Goal: Transaction & Acquisition: Purchase product/service

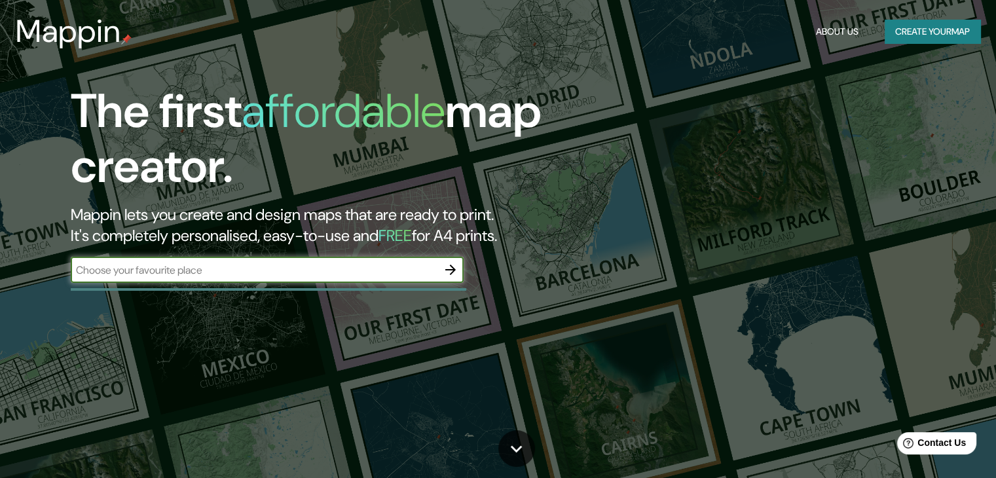
click at [189, 274] on input "text" at bounding box center [254, 270] width 367 height 15
type input "[GEOGRAPHIC_DATA]"
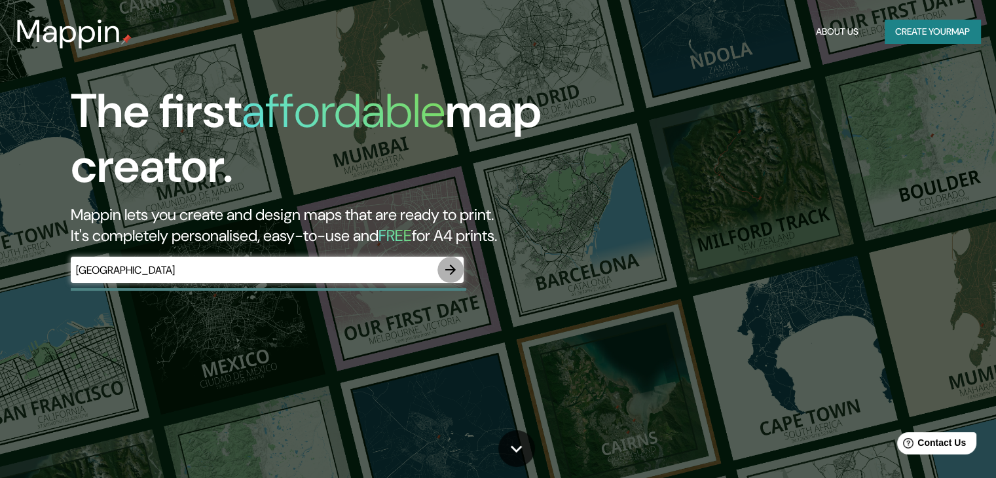
click at [452, 268] on icon "button" at bounding box center [451, 270] width 16 height 16
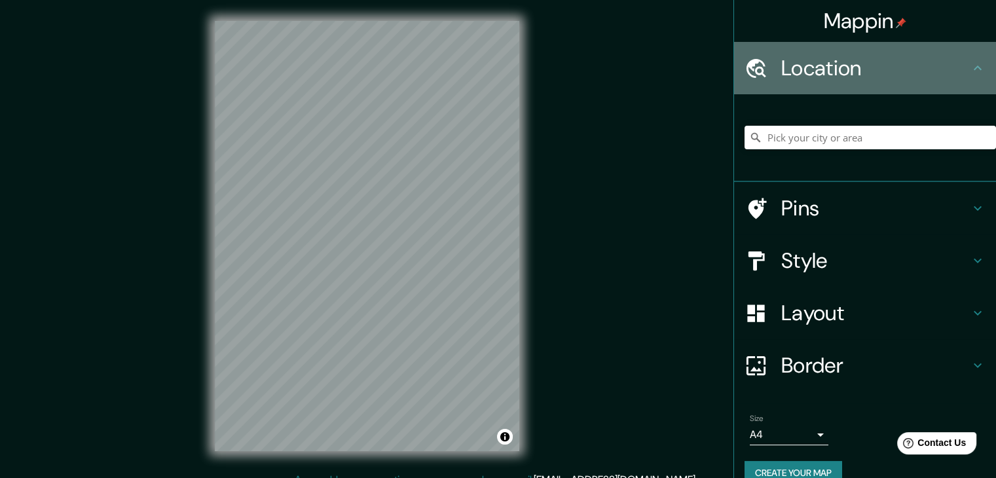
click at [814, 75] on h4 "Location" at bounding box center [876, 68] width 189 height 26
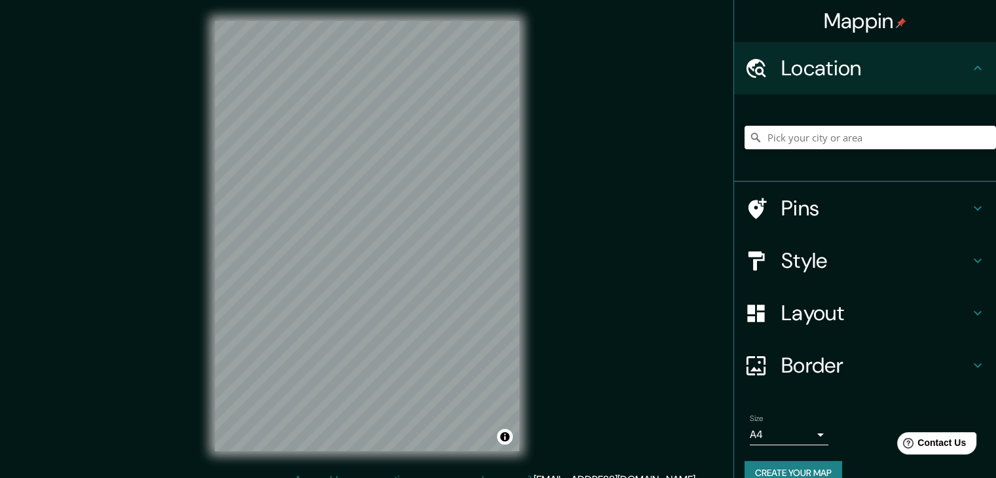
click at [816, 142] on input "Pick your city or area" at bounding box center [871, 138] width 252 height 24
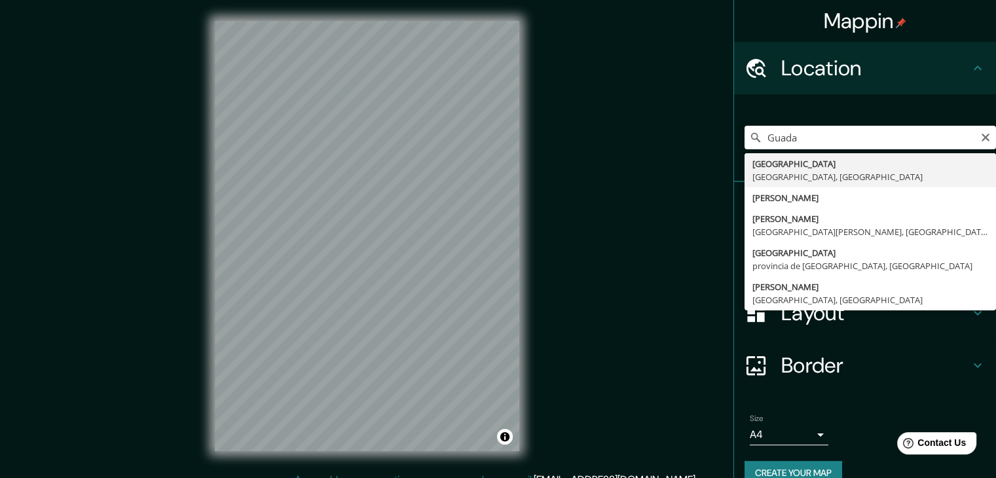
type input "[GEOGRAPHIC_DATA], [GEOGRAPHIC_DATA], [GEOGRAPHIC_DATA]"
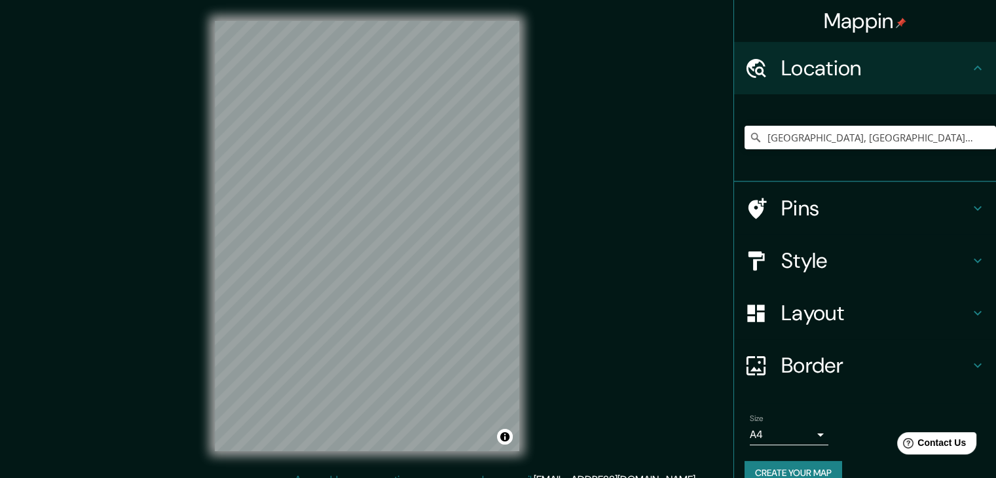
click at [782, 206] on h4 "Pins" at bounding box center [876, 208] width 189 height 26
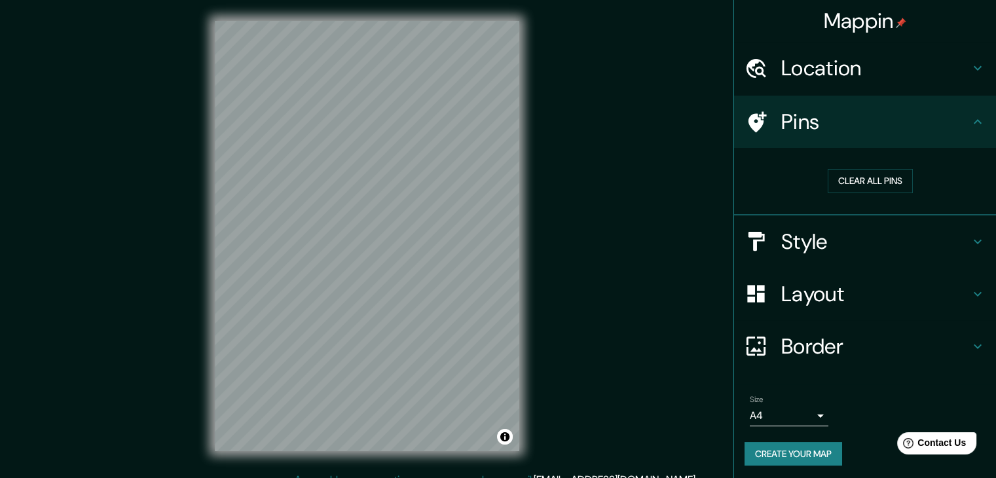
click at [746, 119] on icon at bounding box center [756, 122] width 23 height 23
click at [818, 119] on h4 "Pins" at bounding box center [876, 122] width 189 height 26
click at [888, 183] on button "Clear all pins" at bounding box center [870, 181] width 85 height 24
click at [840, 239] on h4 "Style" at bounding box center [876, 242] width 189 height 26
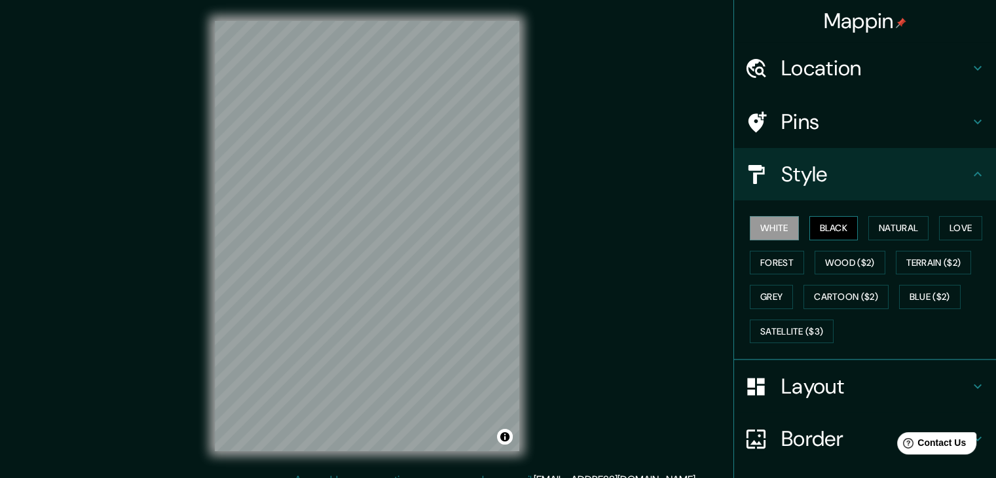
click at [826, 226] on button "Black" at bounding box center [834, 228] width 49 height 24
click at [774, 229] on button "White" at bounding box center [774, 228] width 49 height 24
click at [886, 223] on button "Natural" at bounding box center [899, 228] width 60 height 24
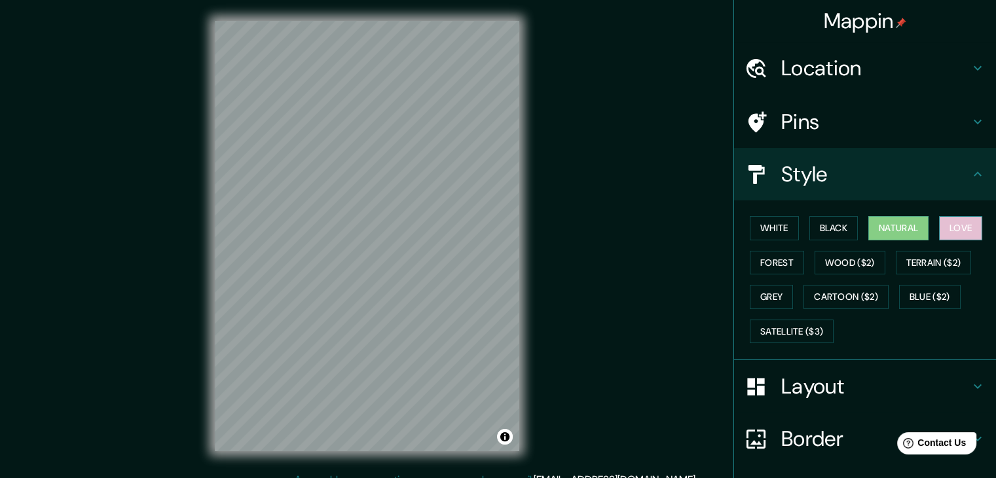
click at [948, 225] on button "Love" at bounding box center [960, 228] width 43 height 24
click at [768, 261] on button "Forest" at bounding box center [777, 263] width 54 height 24
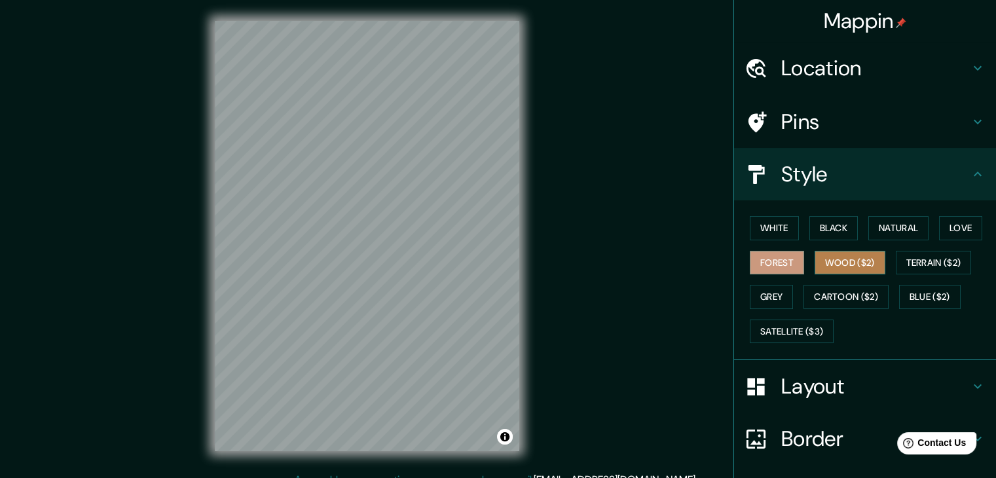
click at [839, 266] on button "Wood ($2)" at bounding box center [850, 263] width 71 height 24
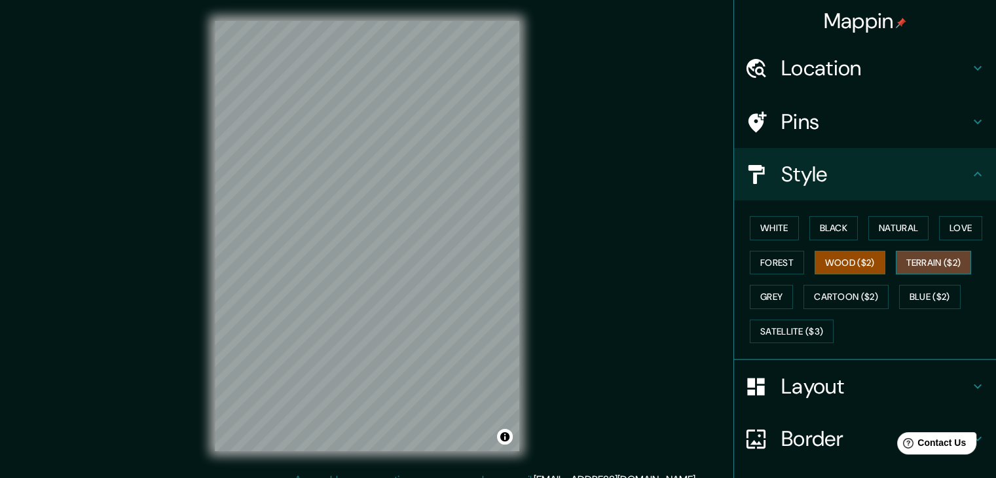
click at [906, 261] on button "Terrain ($2)" at bounding box center [934, 263] width 76 height 24
click at [768, 293] on button "Grey" at bounding box center [771, 297] width 43 height 24
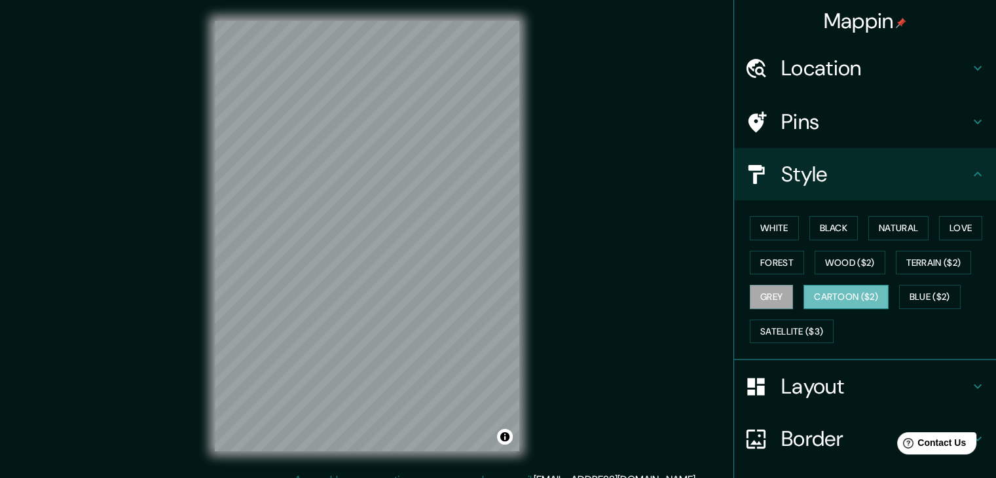
click at [829, 297] on button "Cartoon ($2)" at bounding box center [846, 297] width 85 height 24
click at [928, 293] on button "Blue ($2)" at bounding box center [930, 297] width 62 height 24
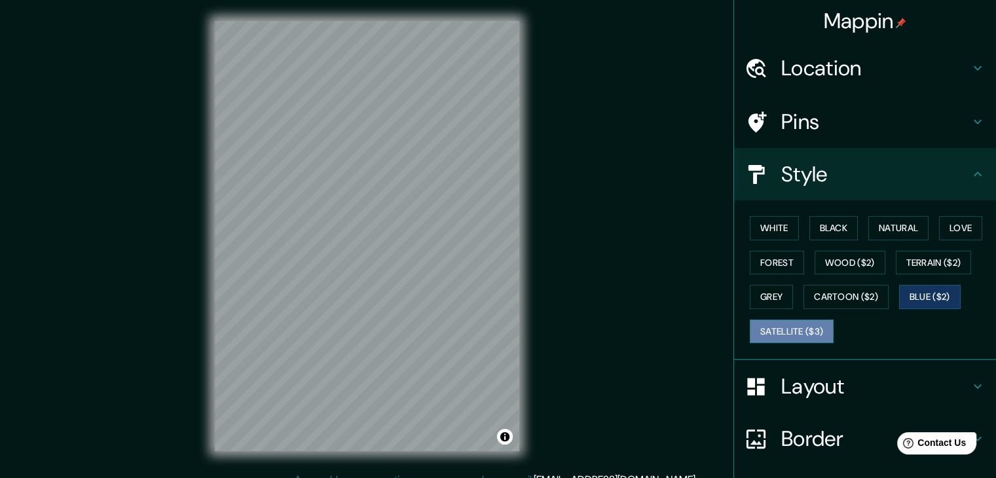
click at [793, 328] on button "Satellite ($3)" at bounding box center [792, 332] width 84 height 24
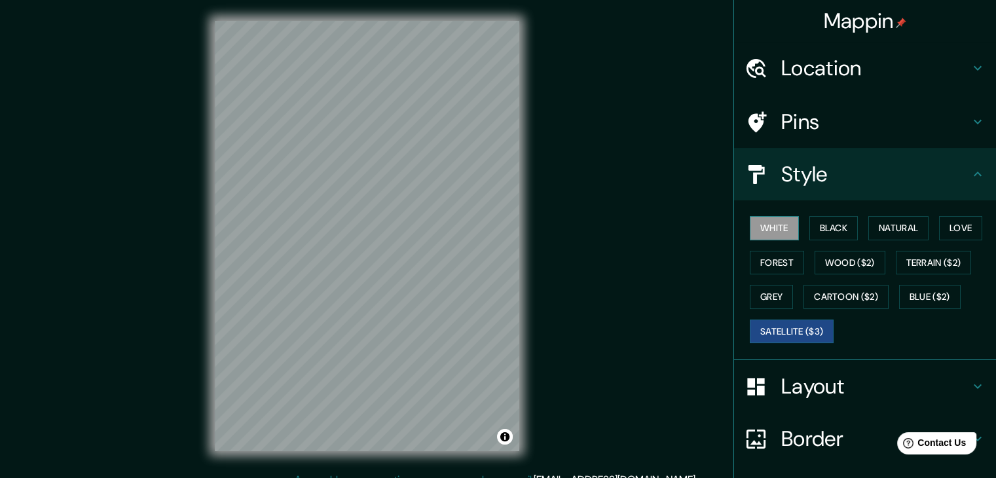
click at [756, 218] on button "White" at bounding box center [774, 228] width 49 height 24
click at [972, 176] on icon at bounding box center [978, 174] width 16 height 16
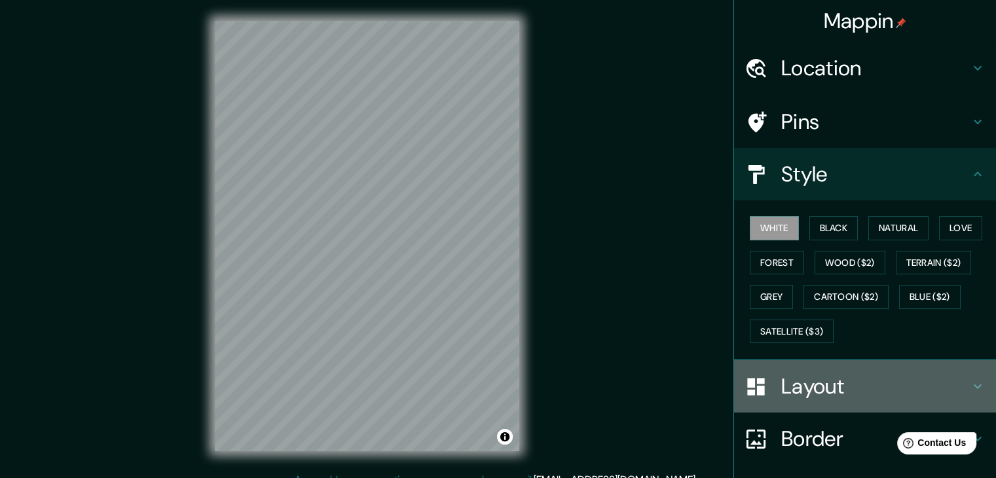
click at [849, 388] on h4 "Layout" at bounding box center [876, 386] width 189 height 26
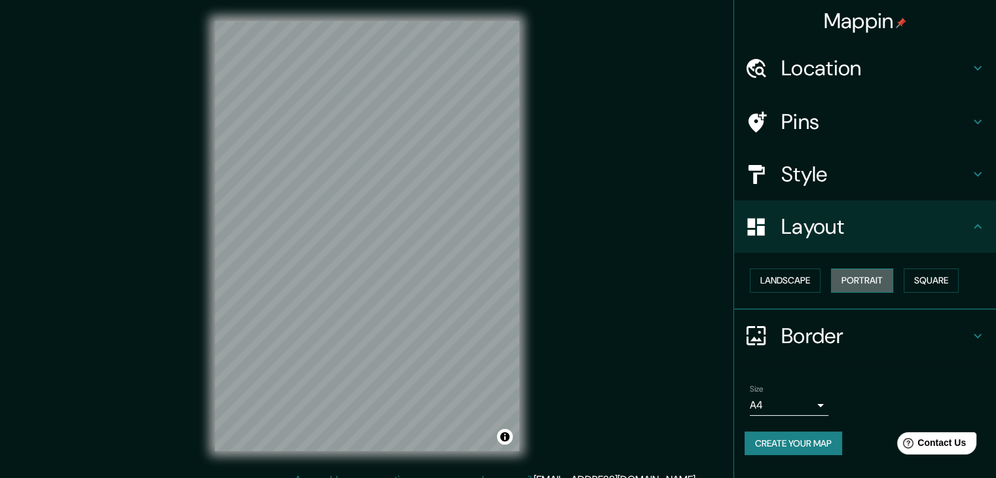
click at [875, 280] on button "Portrait" at bounding box center [862, 281] width 62 height 24
click at [857, 280] on button "Portrait" at bounding box center [862, 281] width 62 height 24
click at [811, 277] on button "Landscape" at bounding box center [785, 281] width 71 height 24
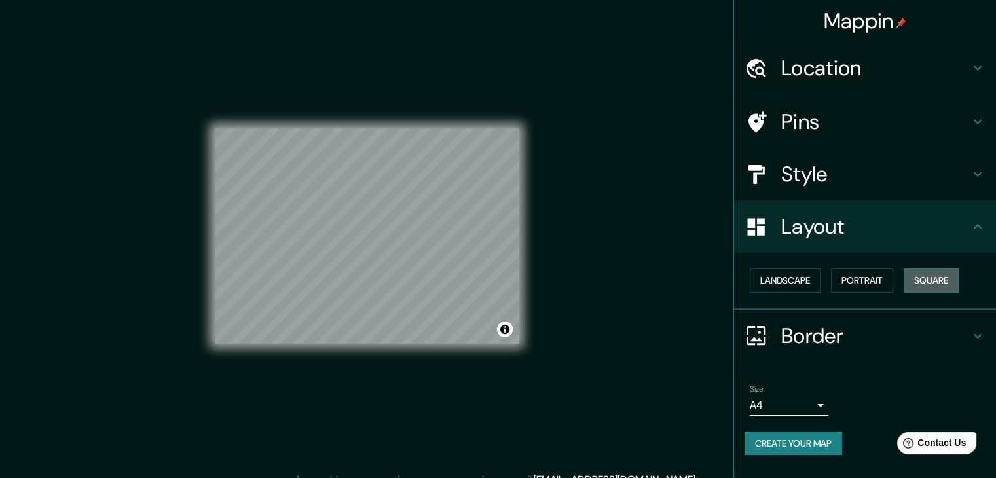
click at [933, 282] on button "Square" at bounding box center [931, 281] width 55 height 24
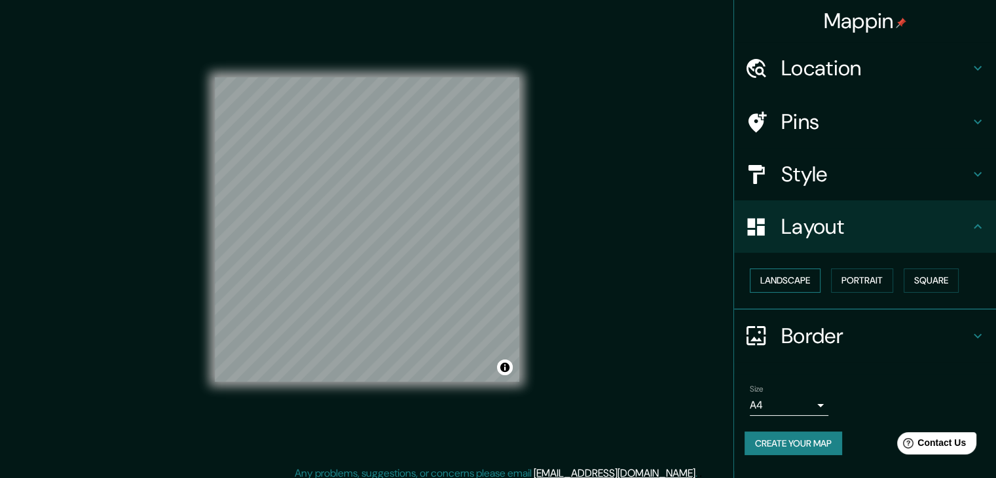
scroll to position [15, 0]
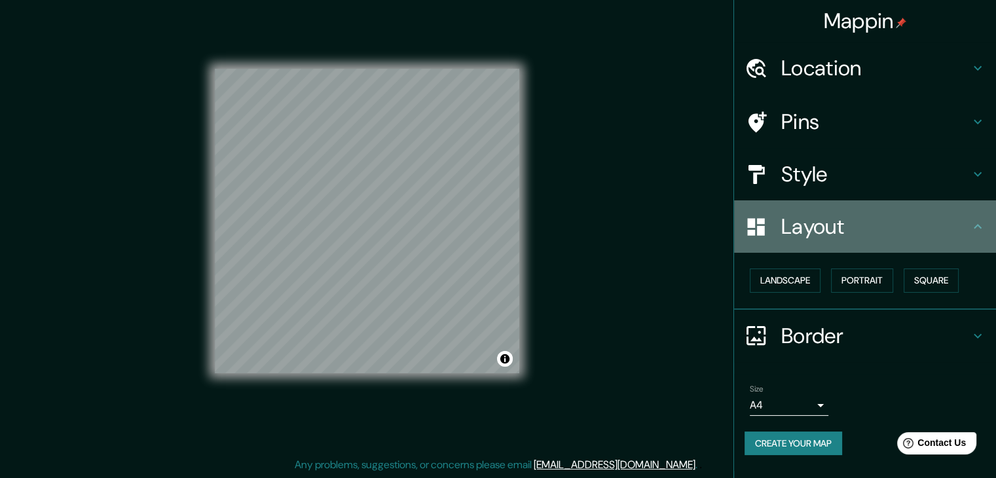
click at [799, 231] on h4 "Layout" at bounding box center [876, 227] width 189 height 26
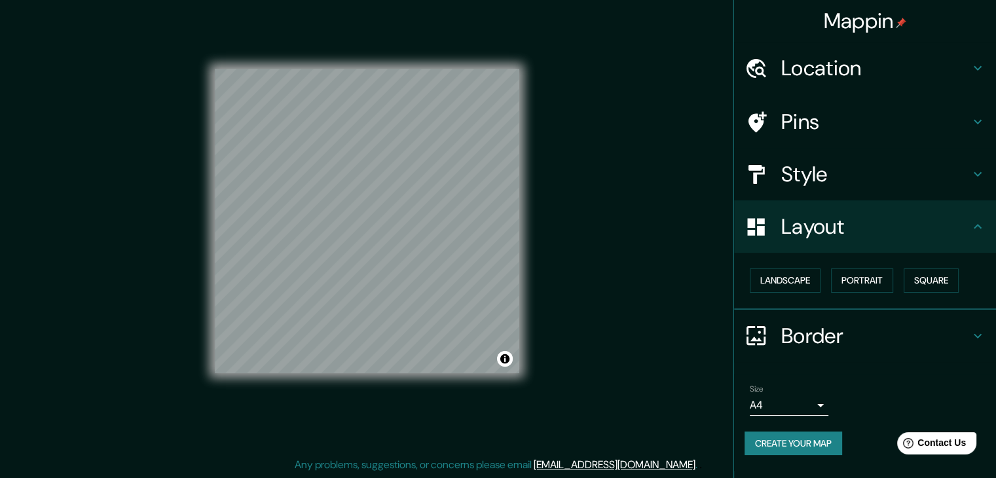
click at [820, 326] on h4 "Border" at bounding box center [876, 336] width 189 height 26
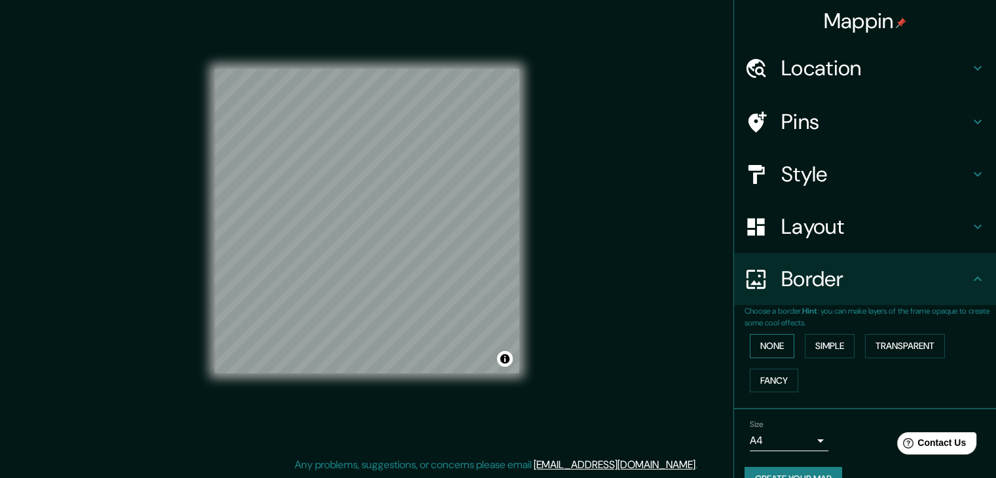
click at [767, 342] on button "None" at bounding box center [772, 346] width 45 height 24
click at [831, 349] on button "Simple" at bounding box center [830, 346] width 50 height 24
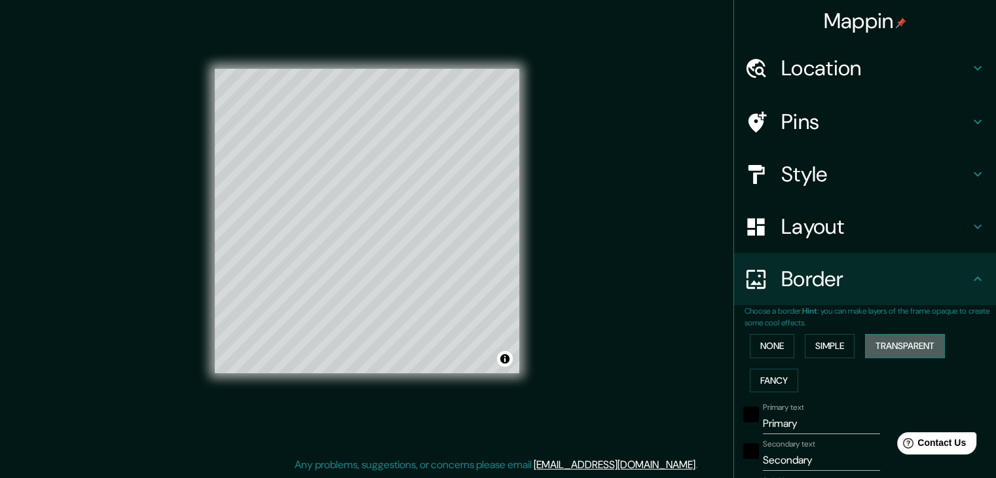
click at [868, 347] on button "Transparent" at bounding box center [905, 346] width 80 height 24
click at [766, 383] on button "Fancy" at bounding box center [774, 381] width 48 height 24
click at [768, 349] on button "None" at bounding box center [772, 346] width 45 height 24
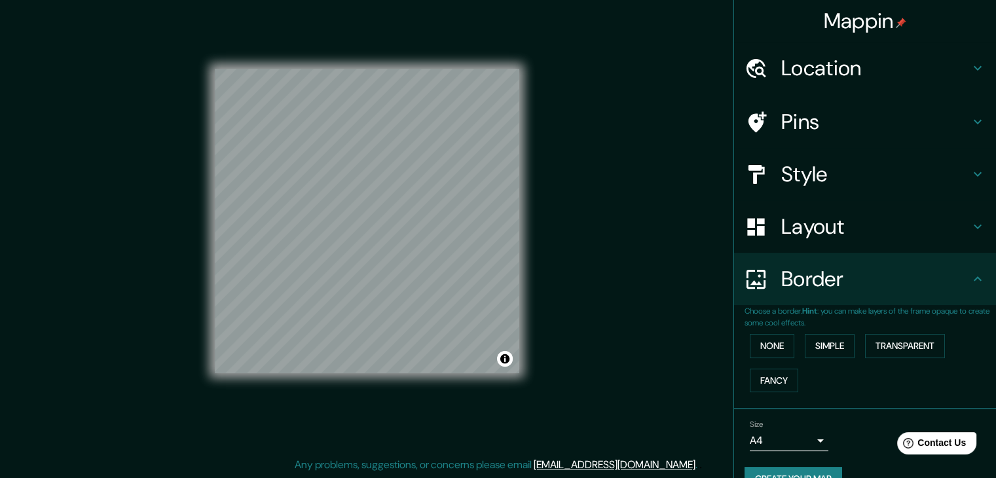
click at [811, 280] on h4 "Border" at bounding box center [876, 279] width 189 height 26
click at [970, 276] on icon at bounding box center [978, 279] width 16 height 16
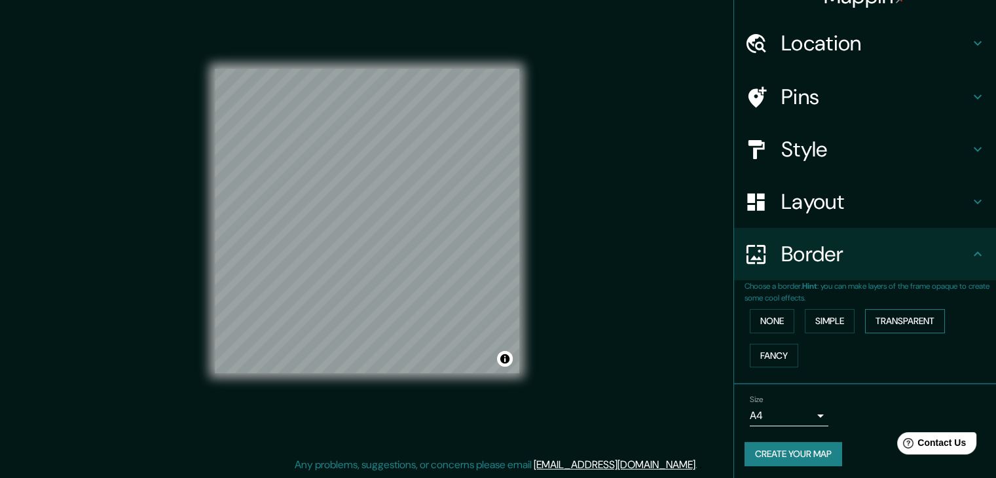
scroll to position [28, 0]
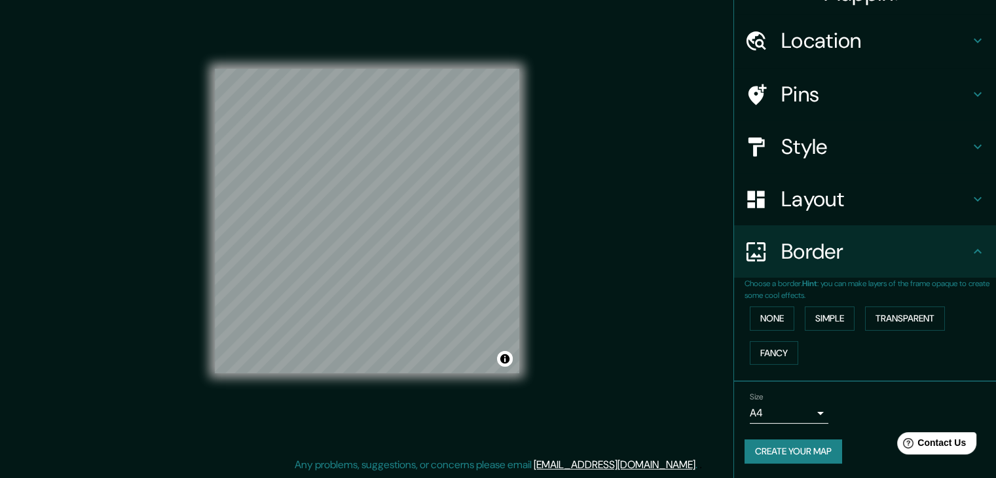
click at [807, 415] on body "Mappin Location [GEOGRAPHIC_DATA], [GEOGRAPHIC_DATA], [GEOGRAPHIC_DATA] Pins St…" at bounding box center [498, 224] width 996 height 478
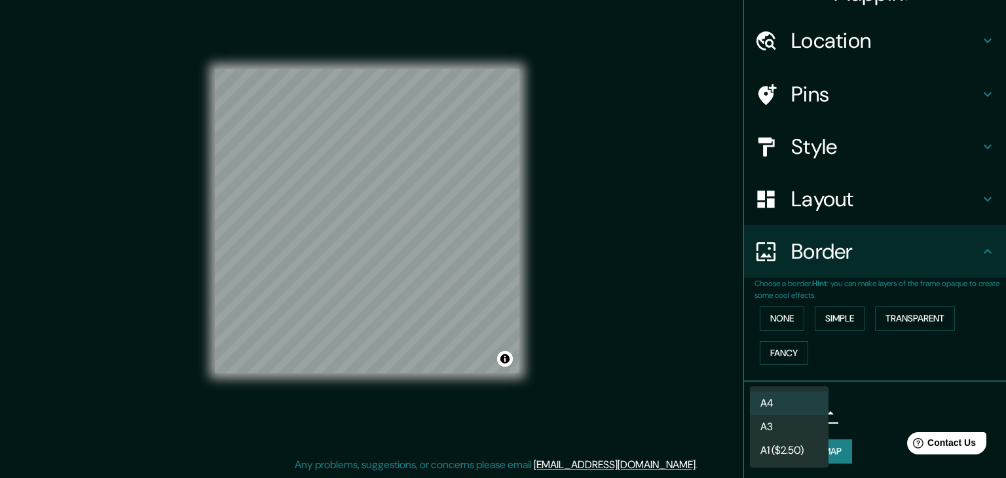
click at [781, 404] on li "A4" at bounding box center [789, 404] width 79 height 24
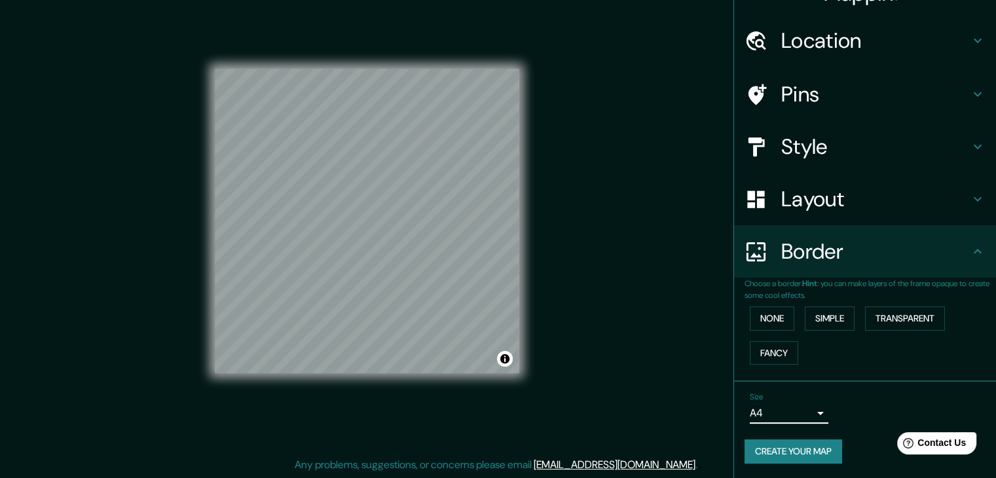
click at [823, 257] on h4 "Border" at bounding box center [876, 251] width 189 height 26
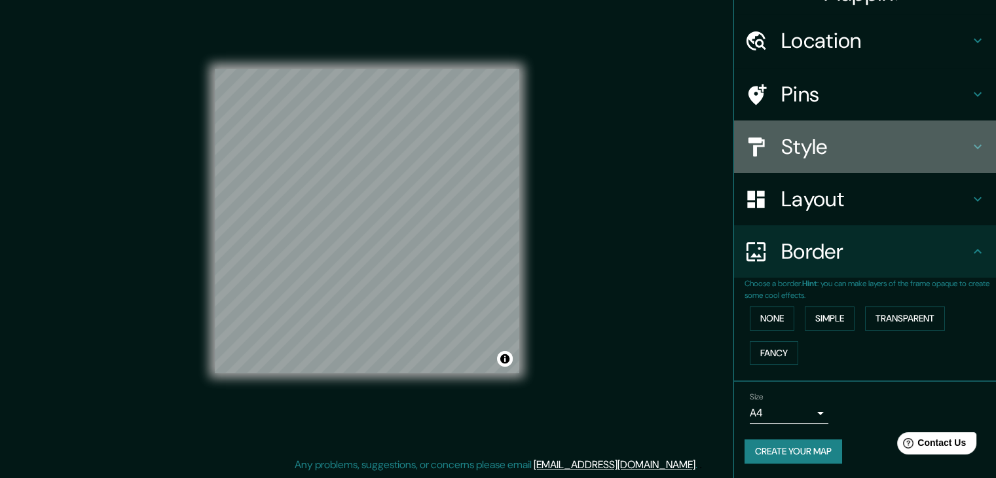
click at [797, 137] on h4 "Style" at bounding box center [876, 147] width 189 height 26
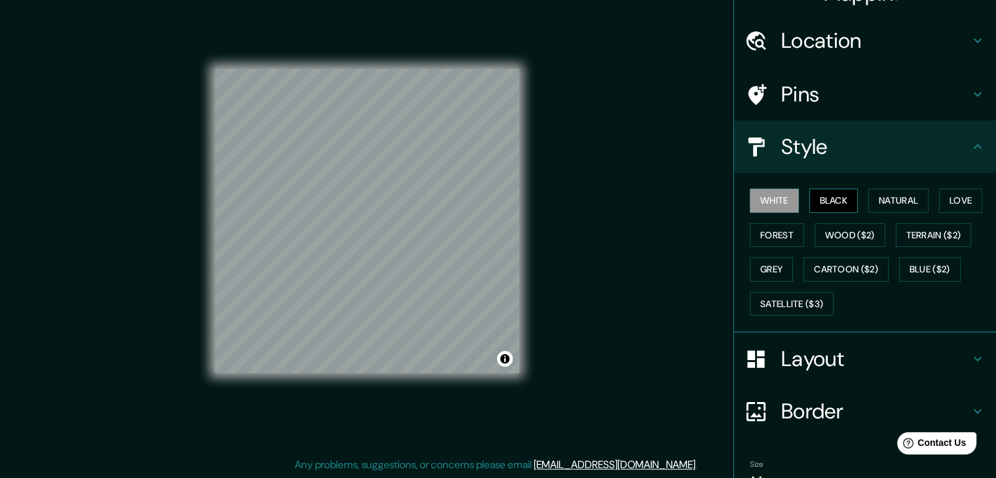
click at [825, 195] on button "Black" at bounding box center [834, 201] width 49 height 24
click at [770, 204] on button "White" at bounding box center [774, 201] width 49 height 24
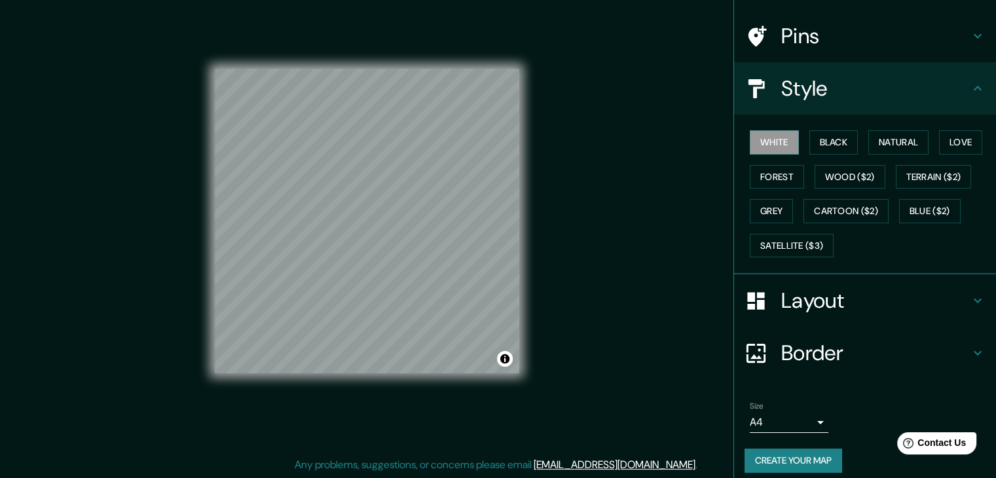
scroll to position [94, 0]
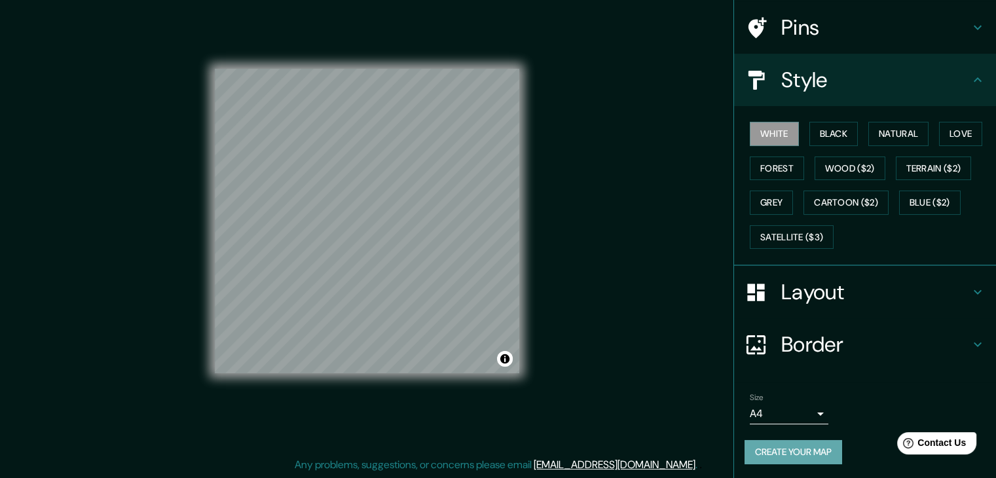
click at [783, 451] on button "Create your map" at bounding box center [794, 452] width 98 height 24
click at [877, 449] on div "Create your map" at bounding box center [865, 452] width 241 height 24
click at [504, 362] on button "Toggle attribution" at bounding box center [505, 359] width 16 height 16
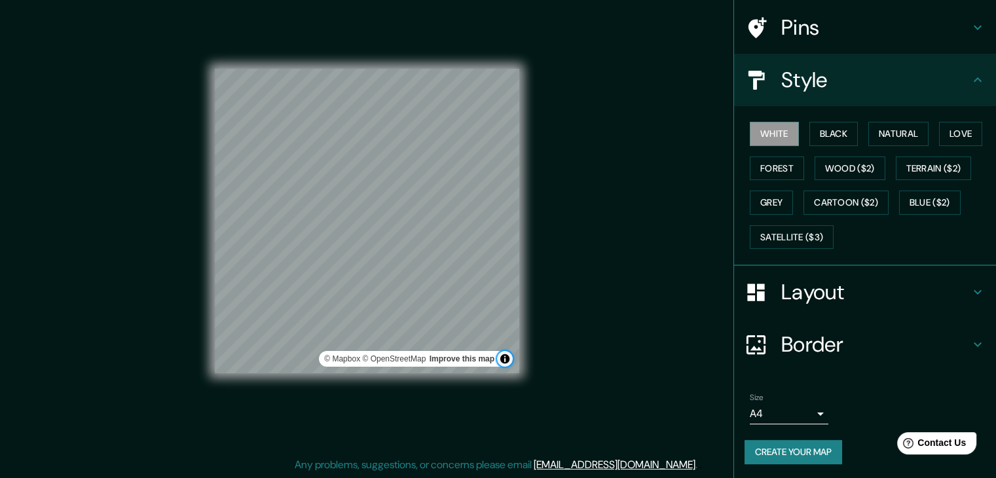
click at [504, 362] on button "Toggle attribution" at bounding box center [505, 359] width 16 height 16
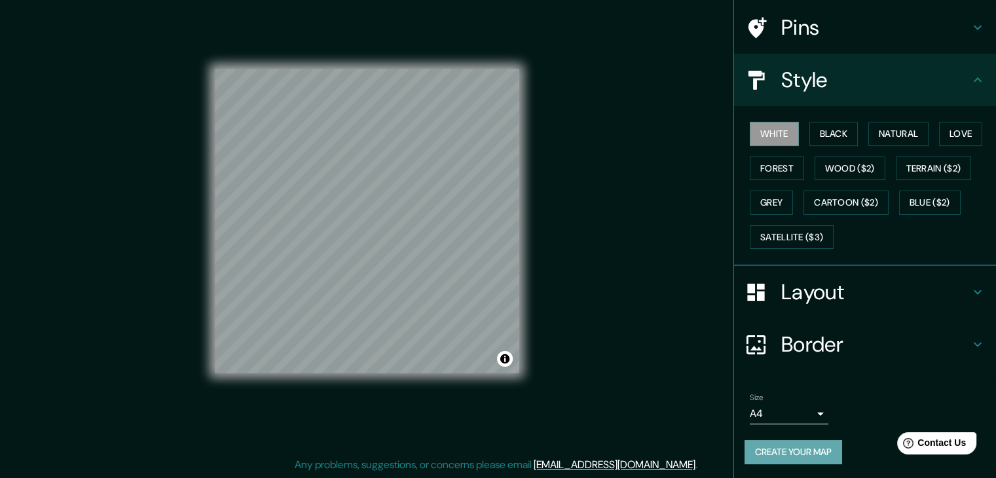
click at [814, 451] on button "Create your map" at bounding box center [794, 452] width 98 height 24
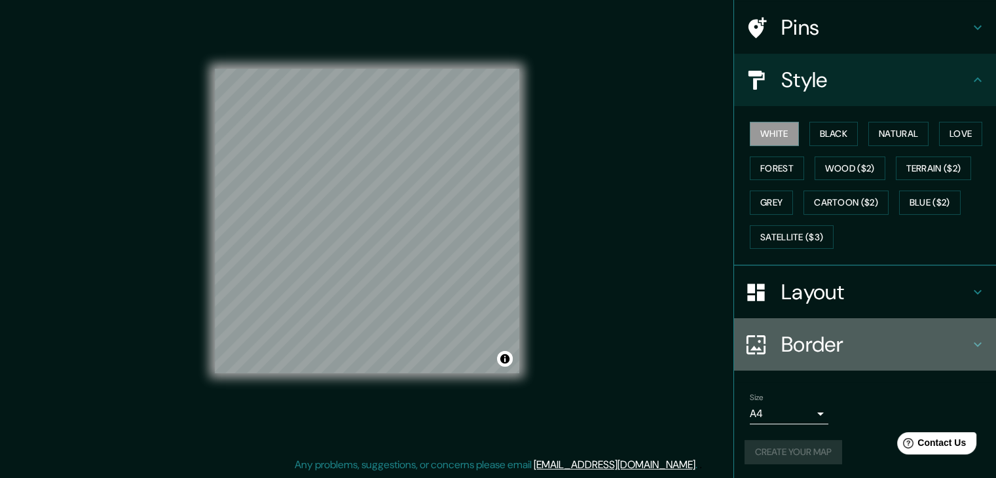
click at [796, 339] on h4 "Border" at bounding box center [876, 344] width 189 height 26
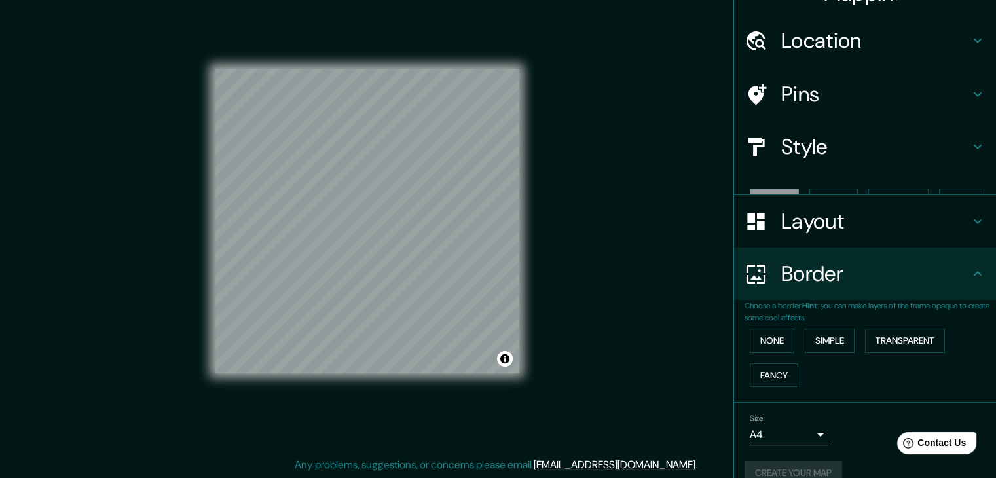
scroll to position [28, 0]
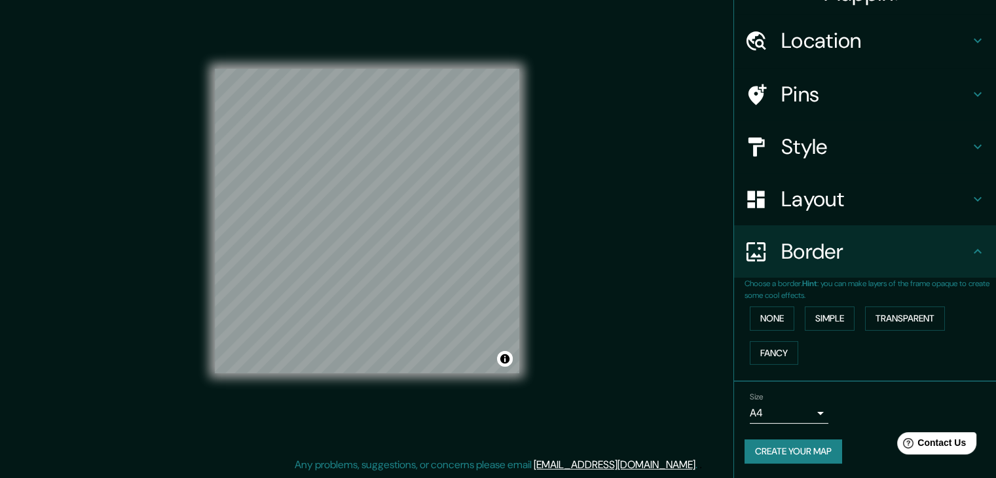
click at [786, 252] on h4 "Border" at bounding box center [876, 251] width 189 height 26
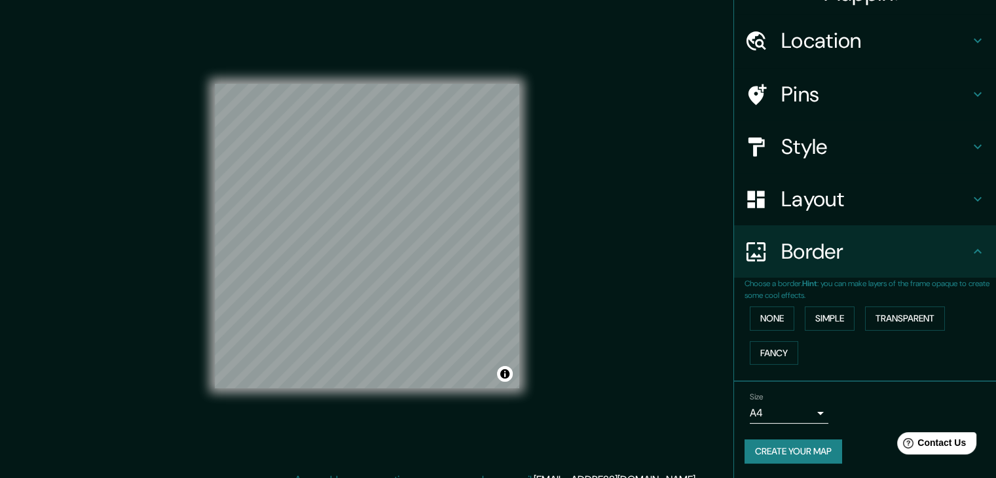
click at [783, 446] on button "Create your map" at bounding box center [794, 452] width 98 height 24
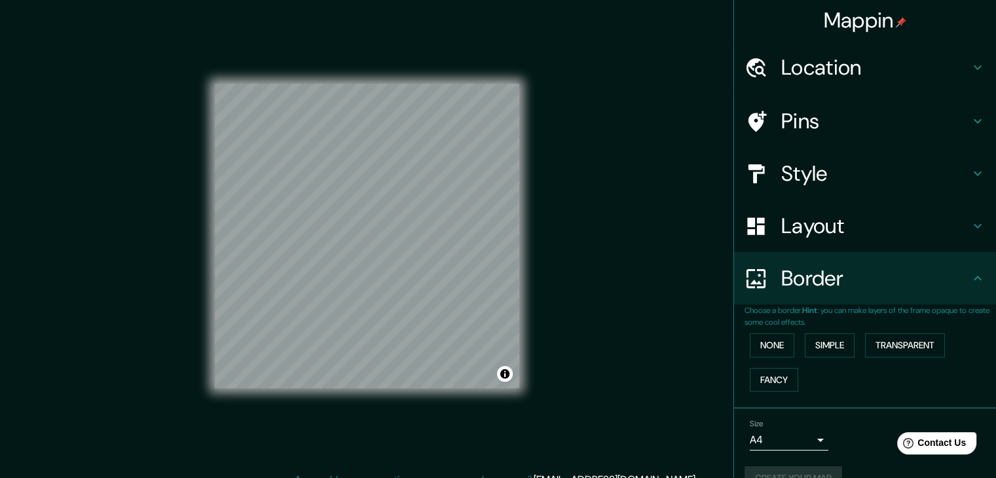
scroll to position [0, 0]
click at [834, 24] on h4 "Mappin" at bounding box center [865, 21] width 83 height 26
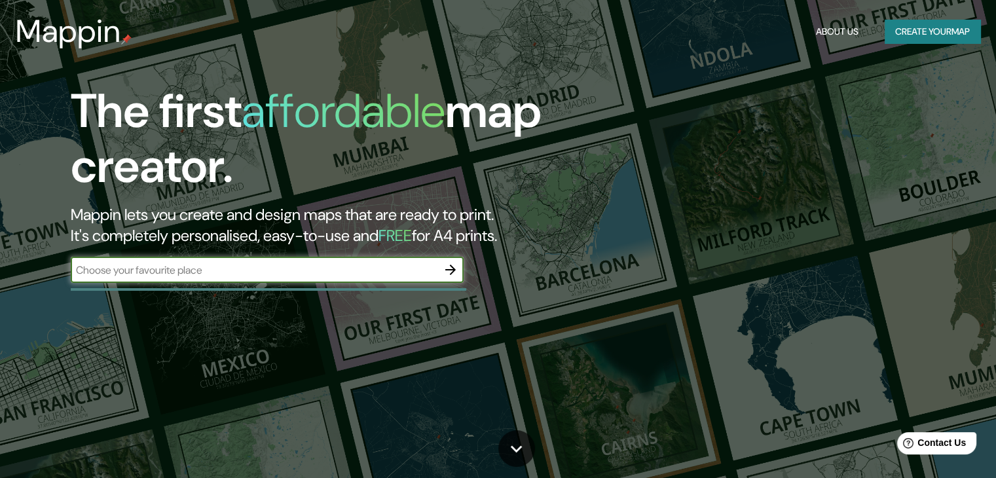
click at [153, 265] on input "text" at bounding box center [254, 270] width 367 height 15
type input "Guadalajara JAl"
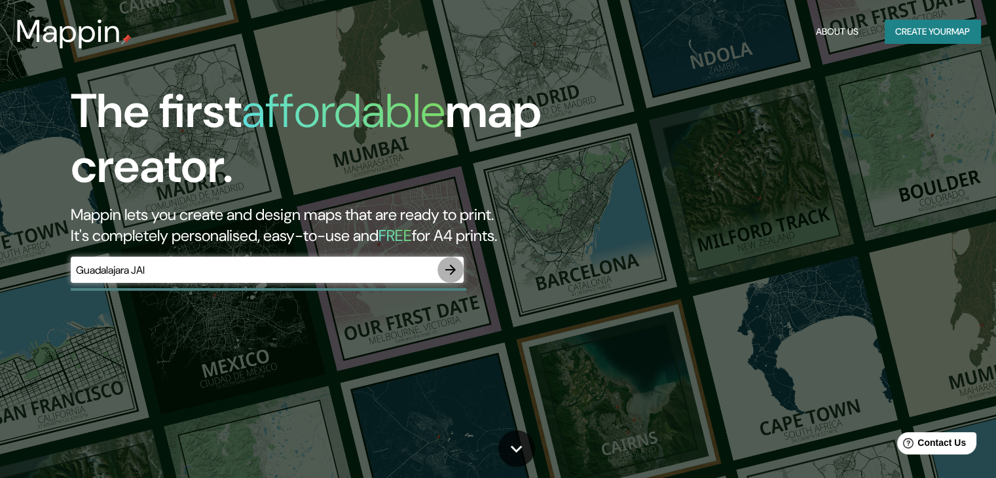
click at [451, 269] on icon "button" at bounding box center [451, 270] width 16 height 16
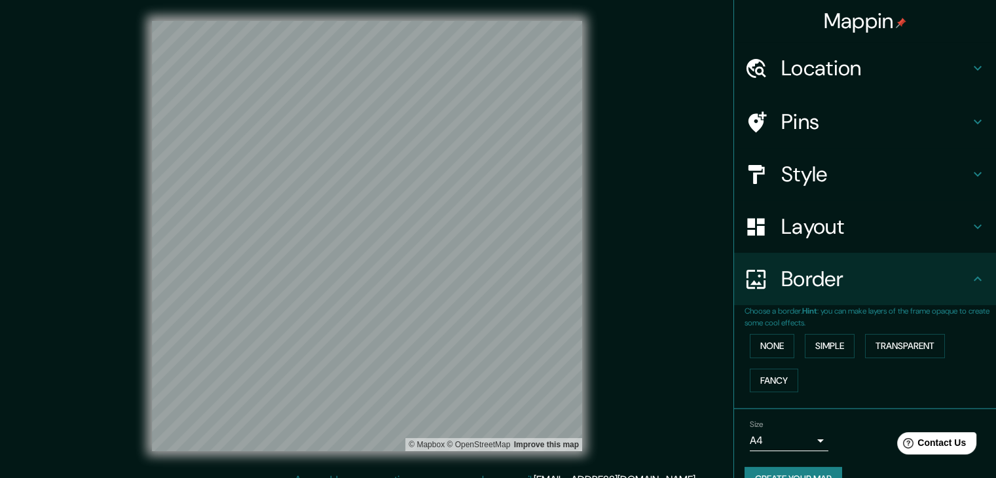
click at [798, 60] on h4 "Location" at bounding box center [876, 68] width 189 height 26
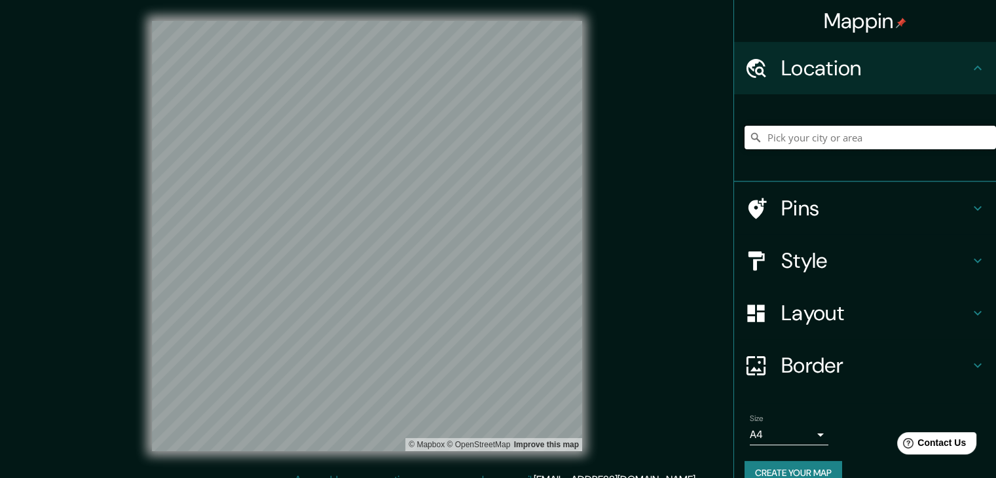
click at [810, 132] on input "Pick your city or area" at bounding box center [871, 138] width 252 height 24
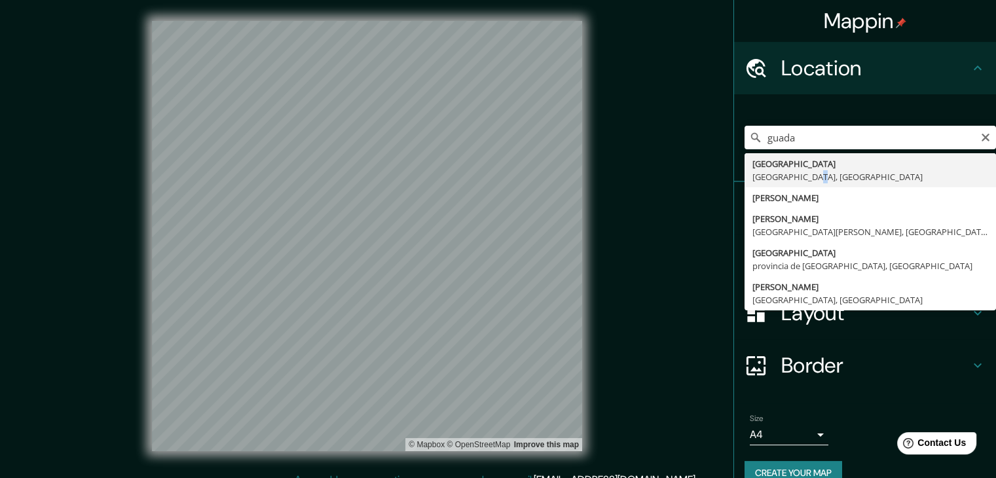
type input "[GEOGRAPHIC_DATA], [GEOGRAPHIC_DATA], [GEOGRAPHIC_DATA]"
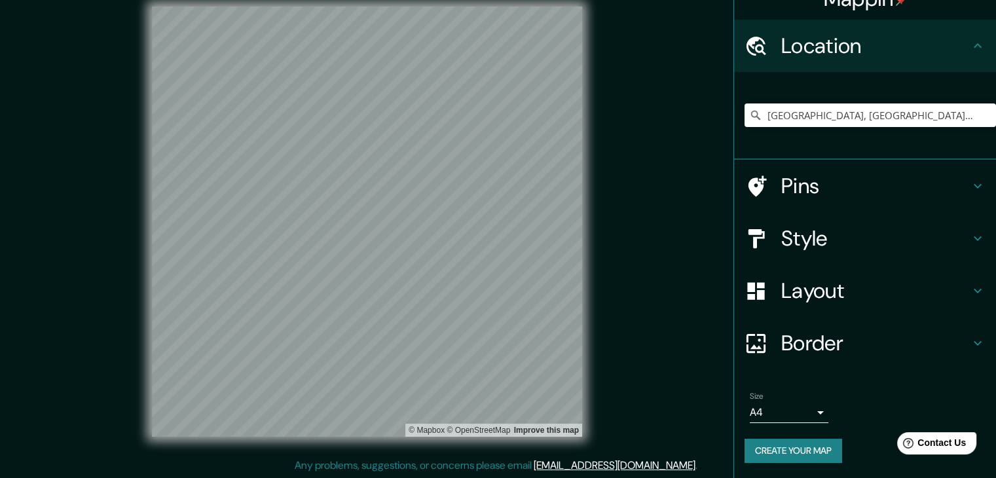
scroll to position [15, 0]
click at [772, 450] on button "Create your map" at bounding box center [794, 451] width 98 height 24
click at [785, 451] on button "Create your map" at bounding box center [794, 451] width 98 height 24
